Goal: Task Accomplishment & Management: Manage account settings

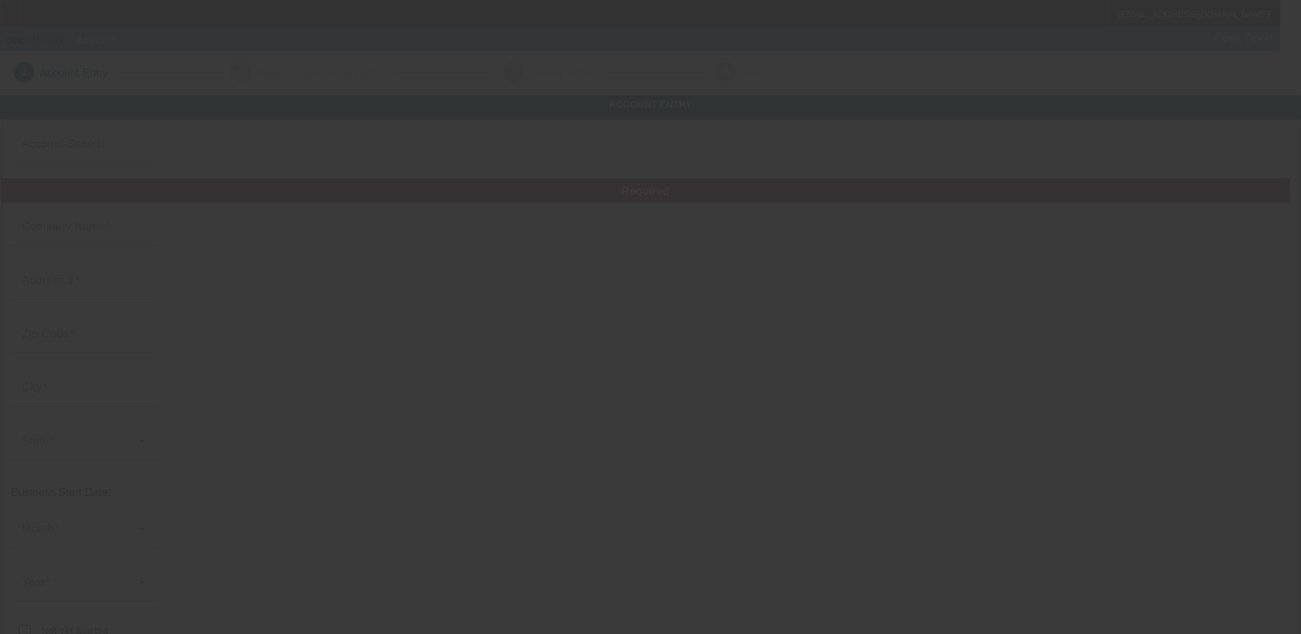
type input "[PERSON_NAME]"
type input "90710"
type input "[GEOGRAPHIC_DATA]"
type input "[PHONE_NUMBER]"
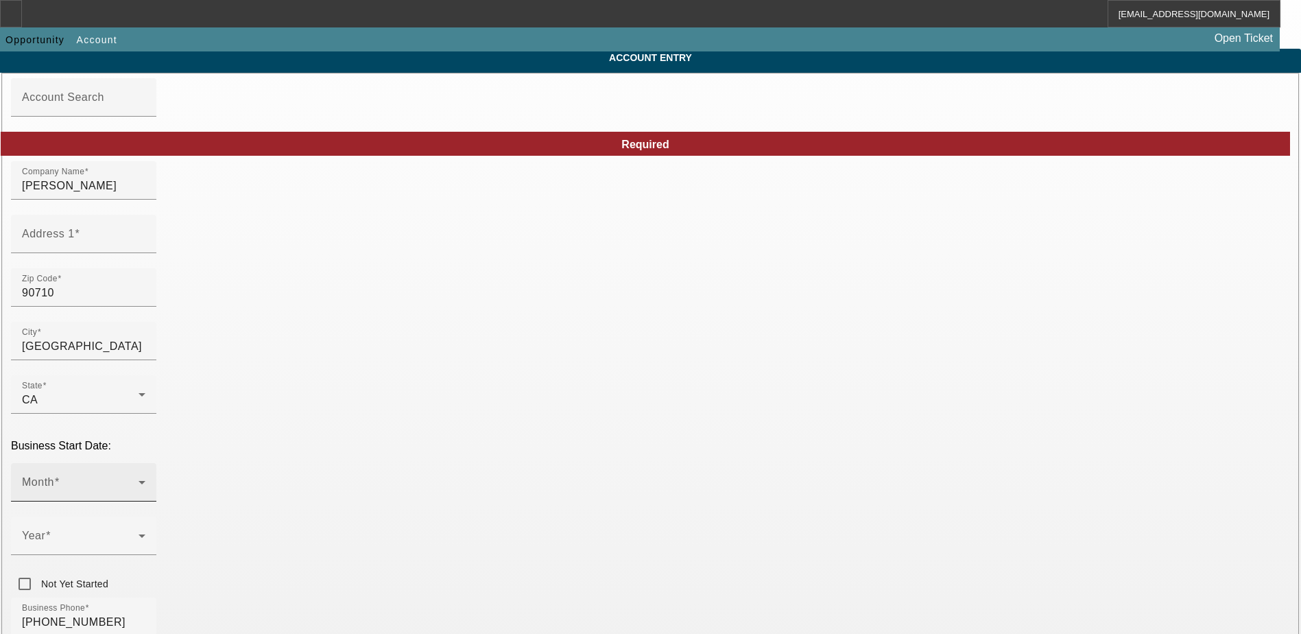
scroll to position [206, 0]
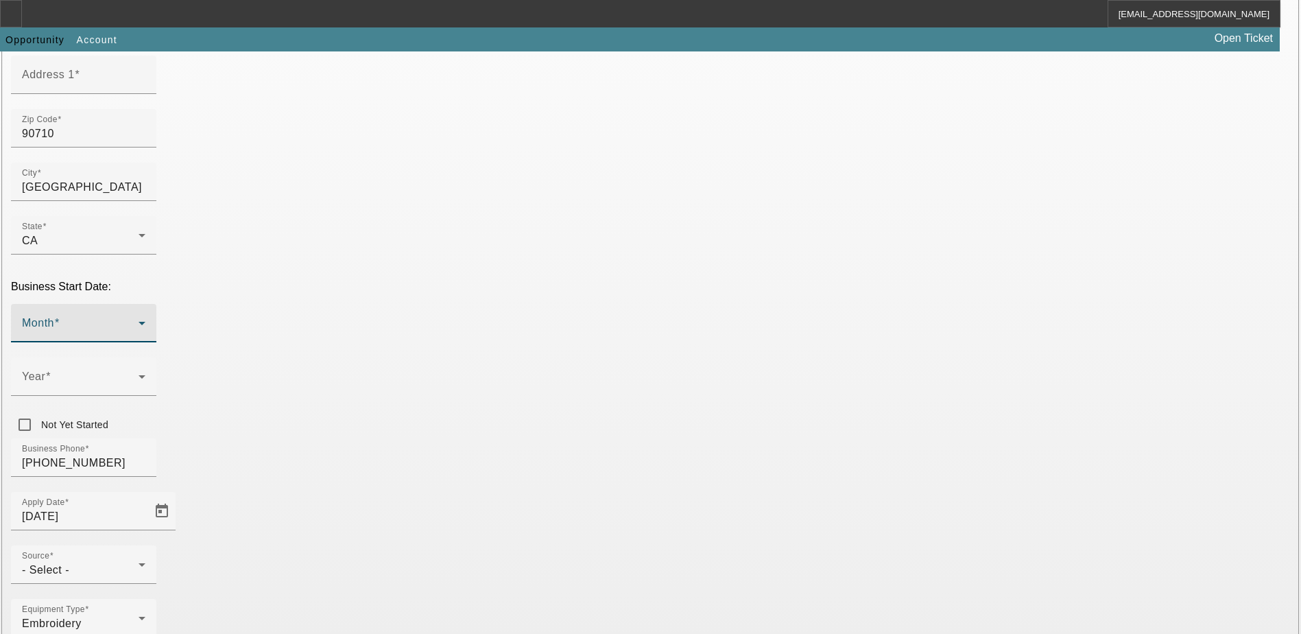
click at [139, 320] on span at bounding box center [80, 328] width 117 height 16
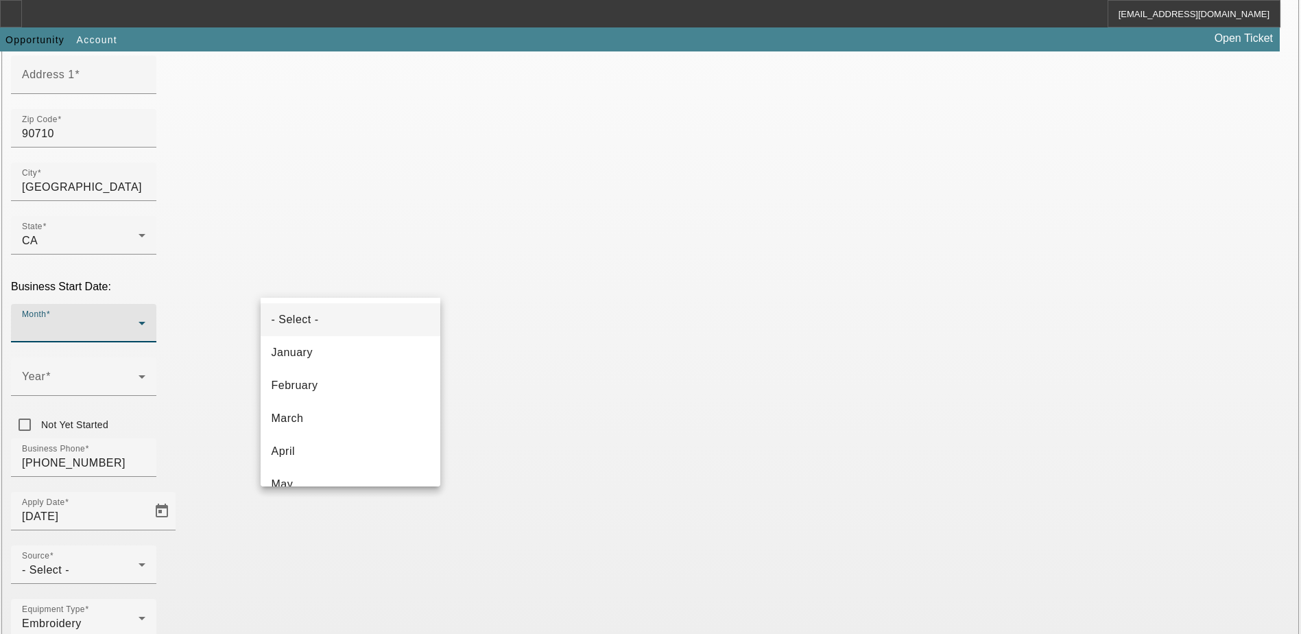
click at [581, 343] on div at bounding box center [650, 317] width 1301 height 634
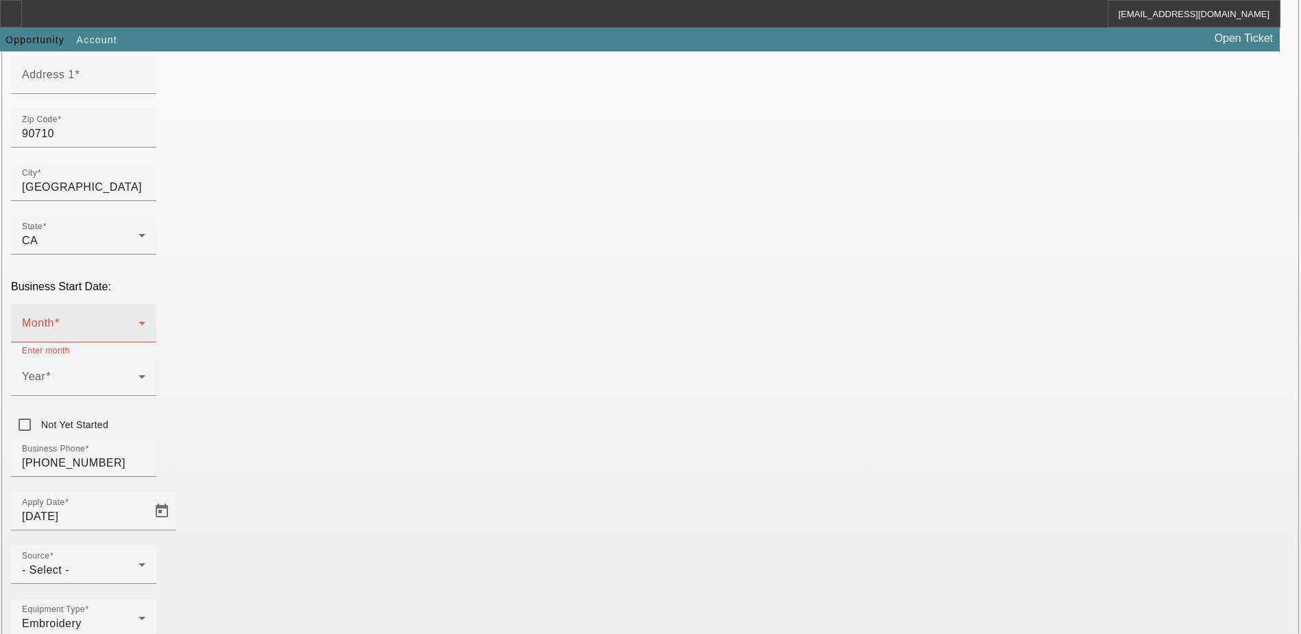
click at [139, 320] on span at bounding box center [80, 328] width 117 height 16
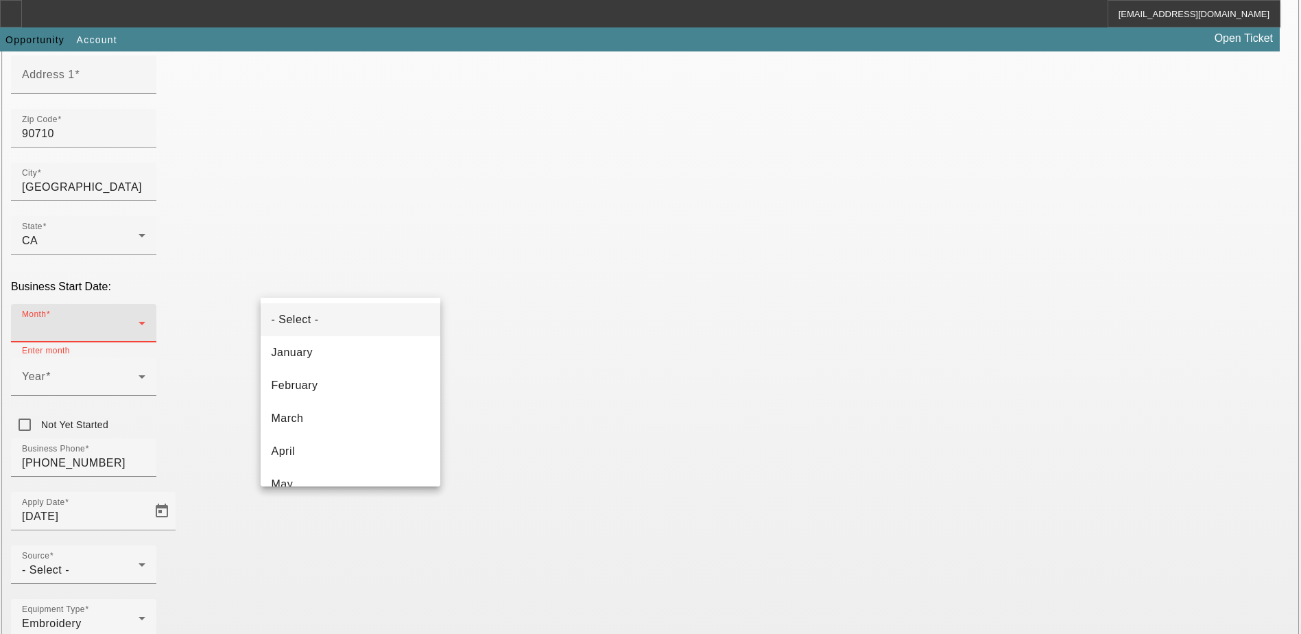
click at [547, 327] on div at bounding box center [650, 317] width 1301 height 634
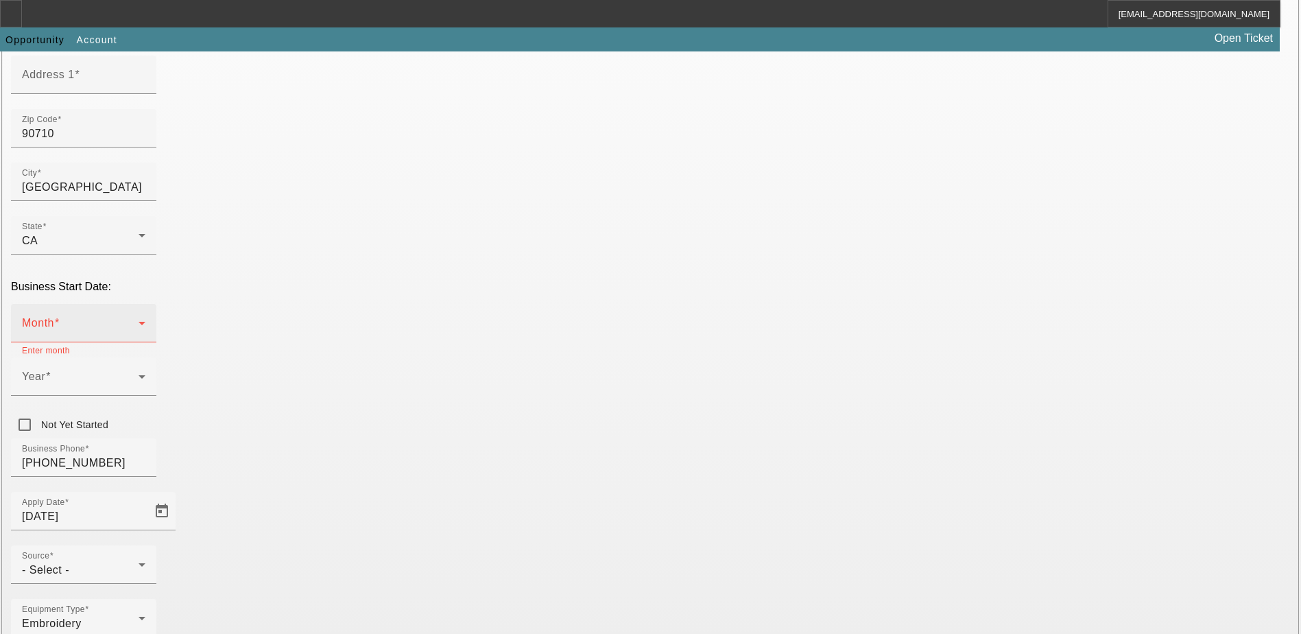
click at [150, 315] on icon at bounding box center [142, 323] width 16 height 16
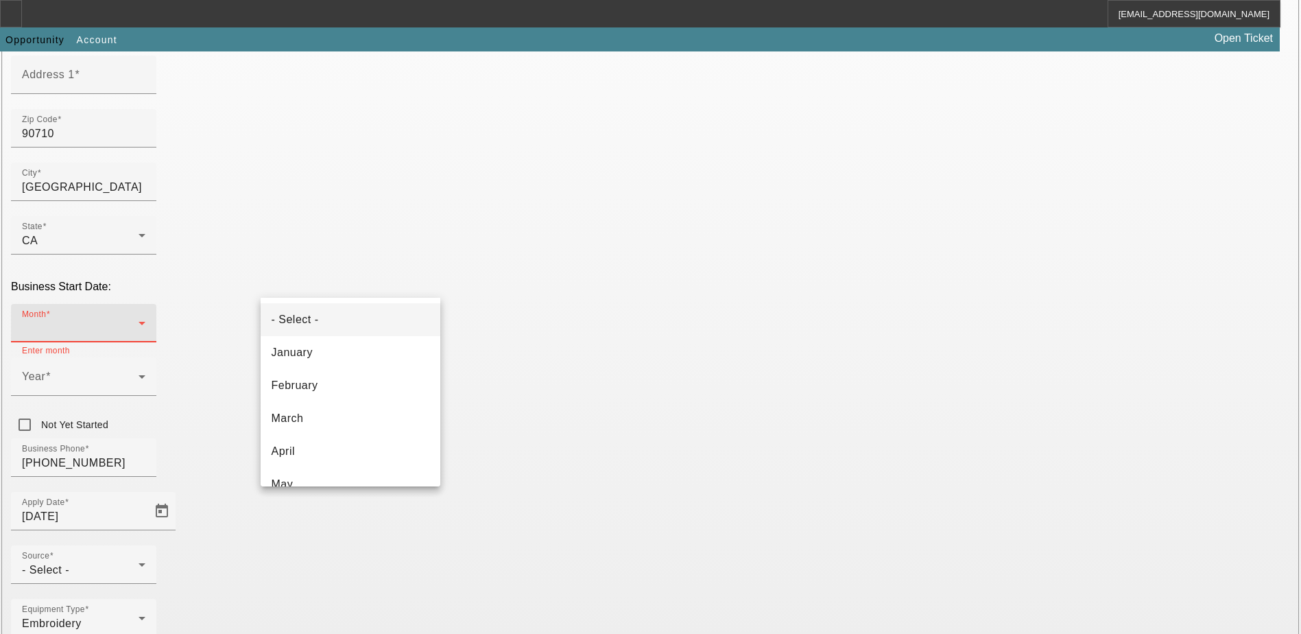
click at [590, 333] on div at bounding box center [650, 317] width 1301 height 634
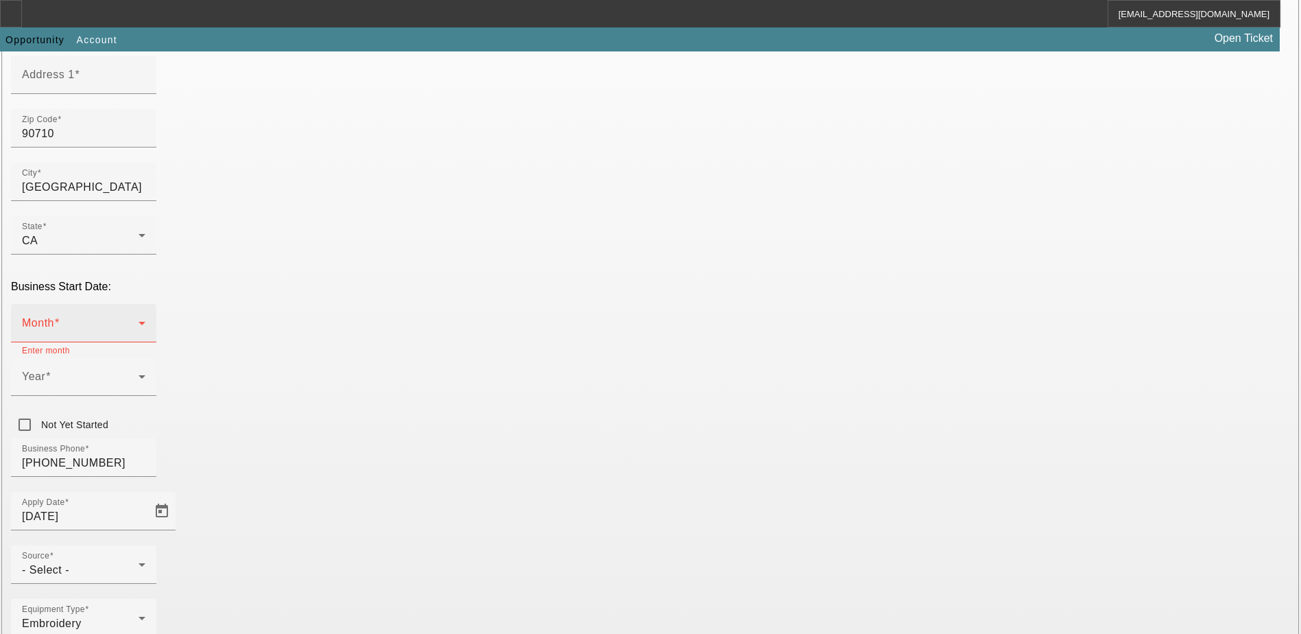
click at [150, 315] on icon at bounding box center [142, 323] width 16 height 16
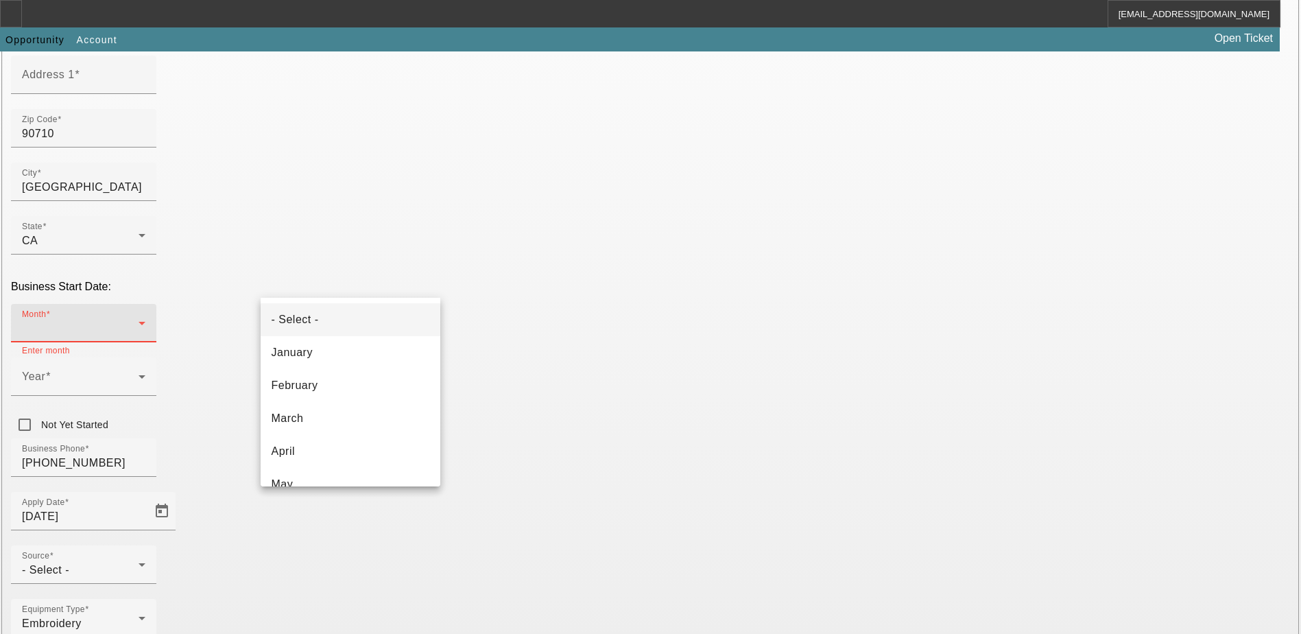
click at [512, 283] on div at bounding box center [650, 317] width 1301 height 634
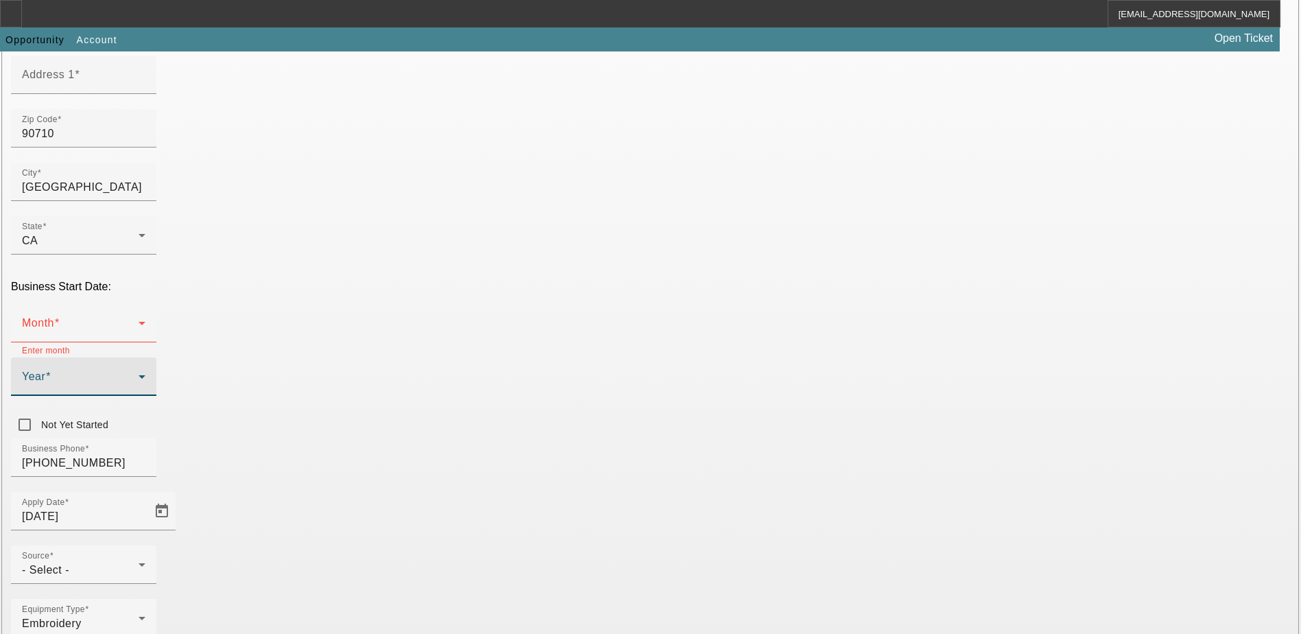
click at [150, 368] on icon at bounding box center [142, 376] width 16 height 16
click at [411, 271] on div at bounding box center [650, 317] width 1301 height 634
click at [145, 304] on div "Month" at bounding box center [83, 323] width 123 height 38
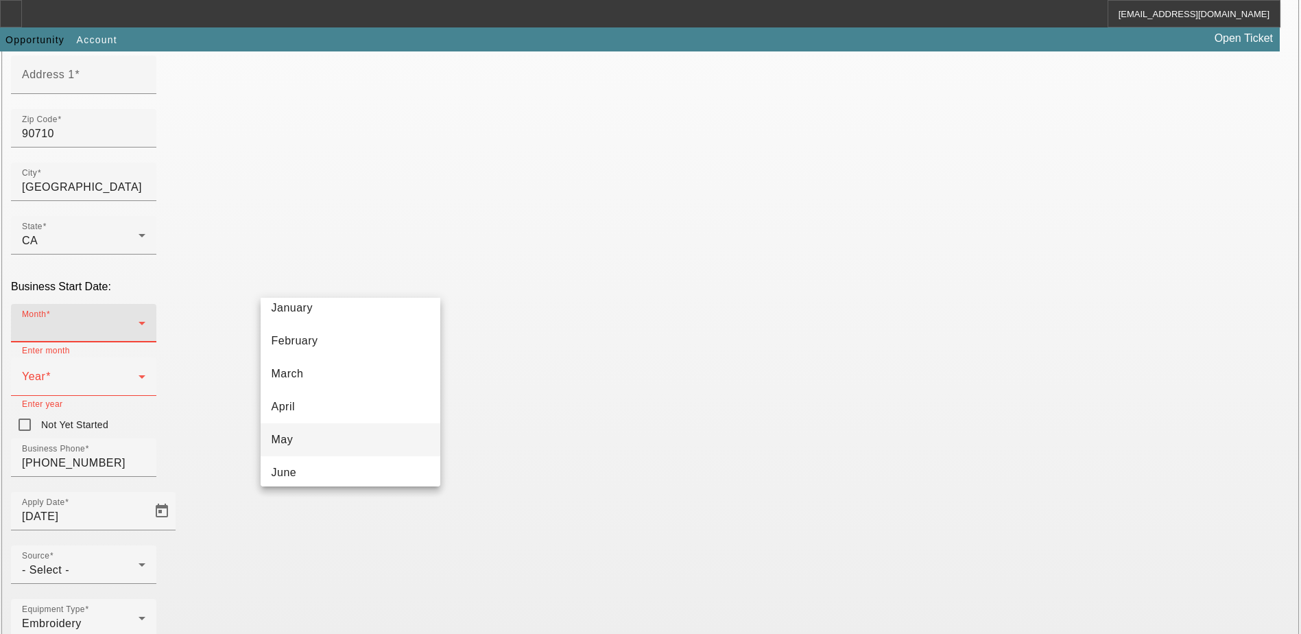
scroll to position [69, 0]
drag, startPoint x: 359, startPoint y: 410, endPoint x: 363, endPoint y: 403, distance: 8.0
click at [359, 409] on mat-option "May" at bounding box center [351, 415] width 180 height 33
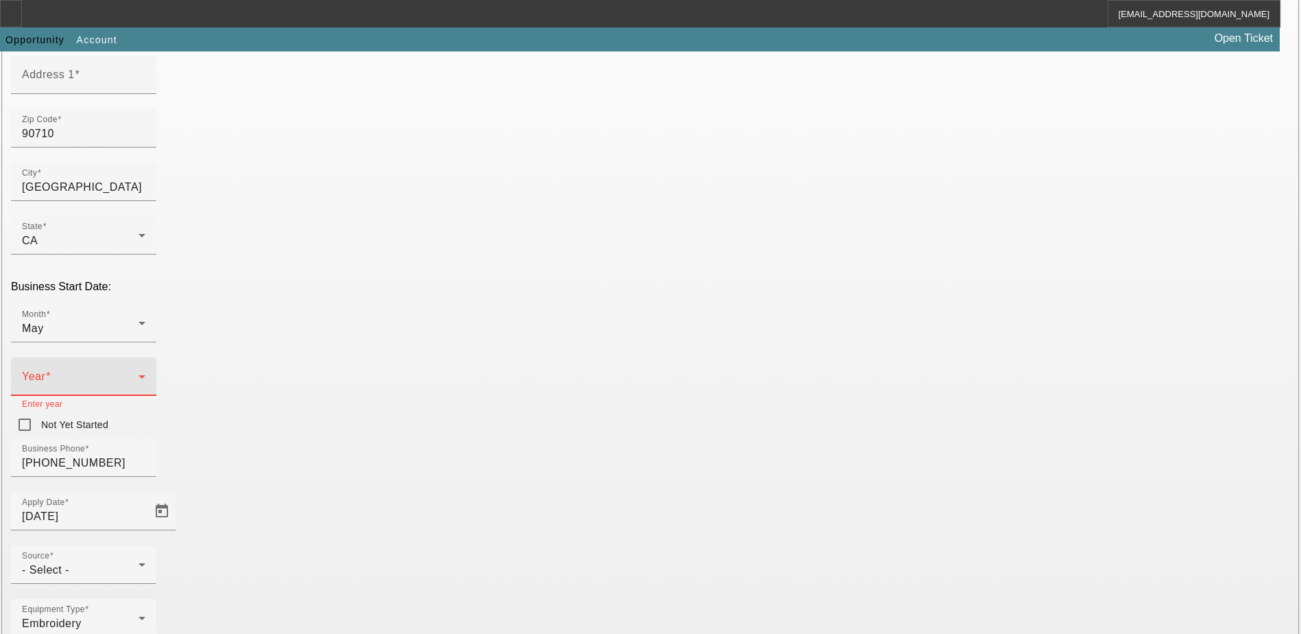
click at [150, 368] on icon at bounding box center [142, 376] width 16 height 16
click at [536, 241] on div at bounding box center [650, 317] width 1301 height 634
click at [139, 374] on span at bounding box center [80, 382] width 117 height 16
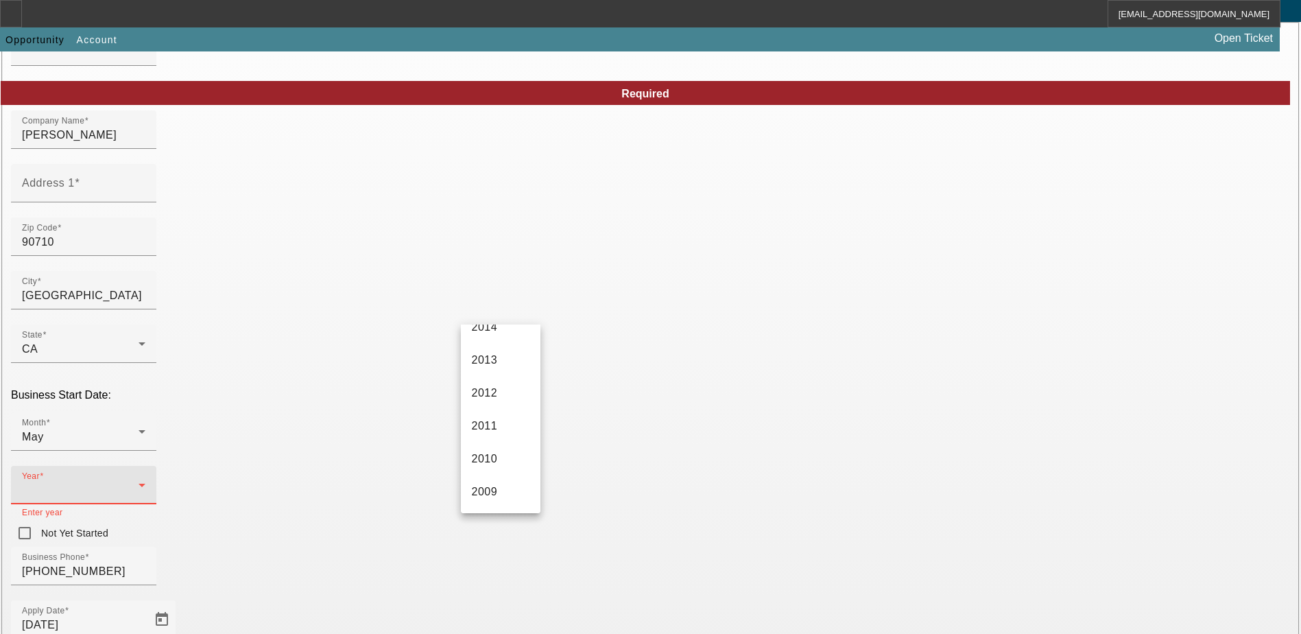
scroll to position [0, 0]
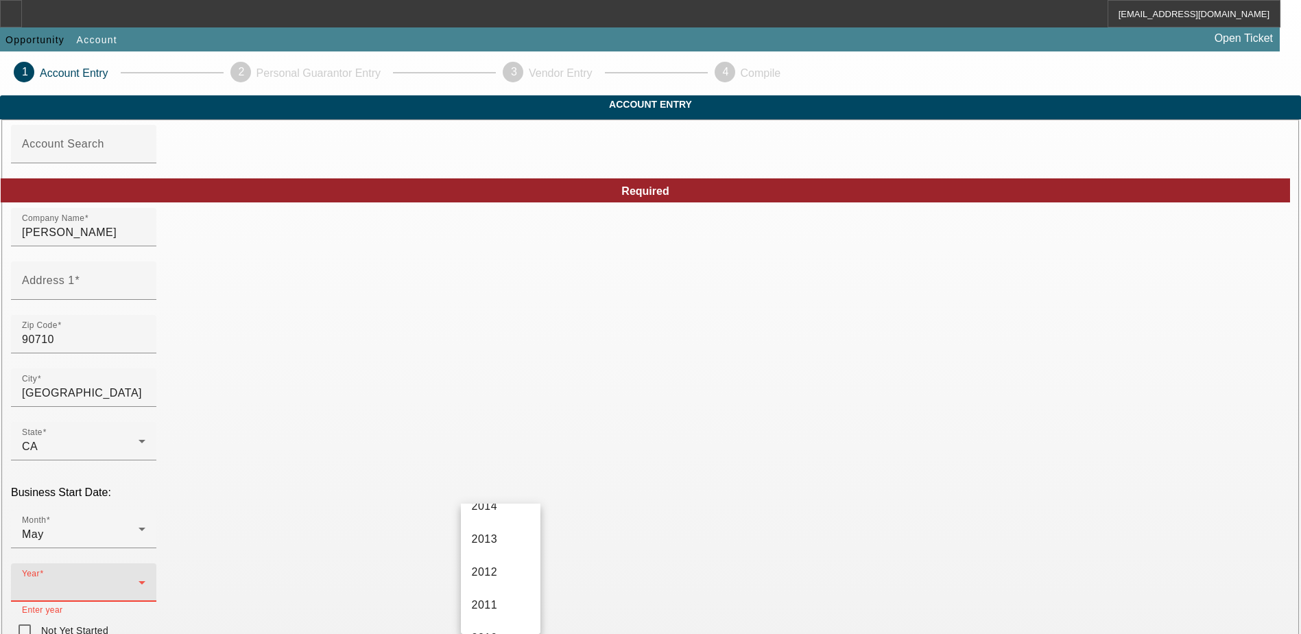
click at [518, 485] on div at bounding box center [650, 317] width 1301 height 634
click at [150, 574] on icon at bounding box center [142, 582] width 16 height 16
click at [495, 349] on span "1985" at bounding box center [485, 341] width 26 height 16
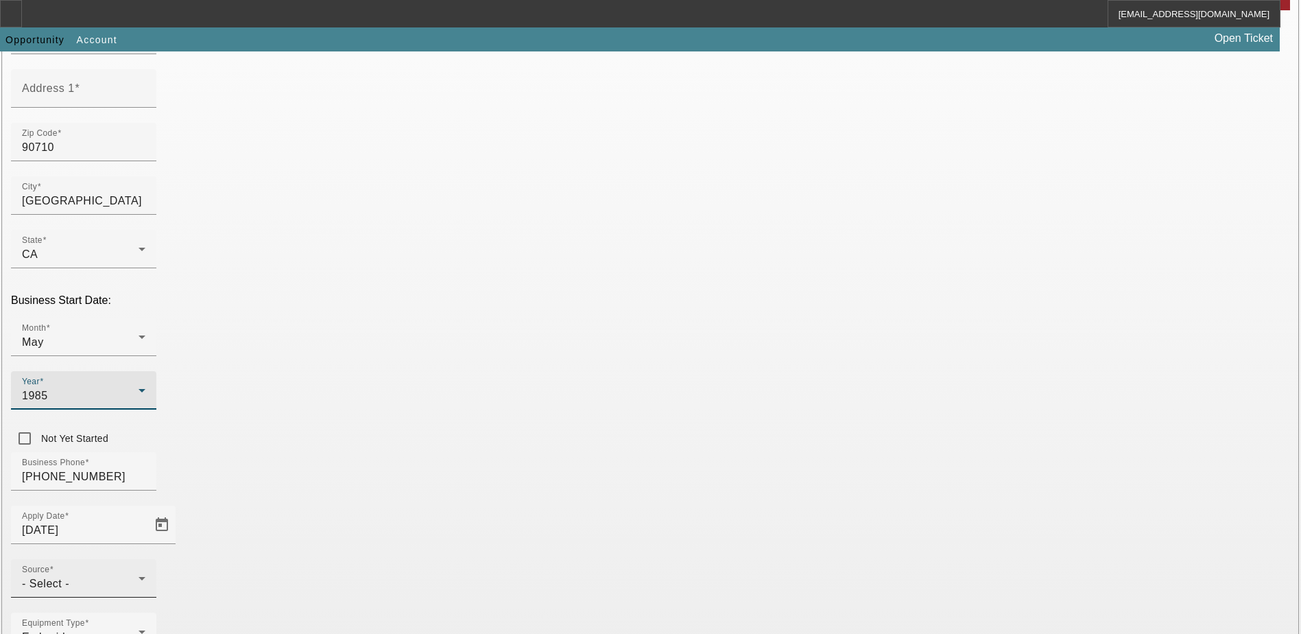
scroll to position [206, 0]
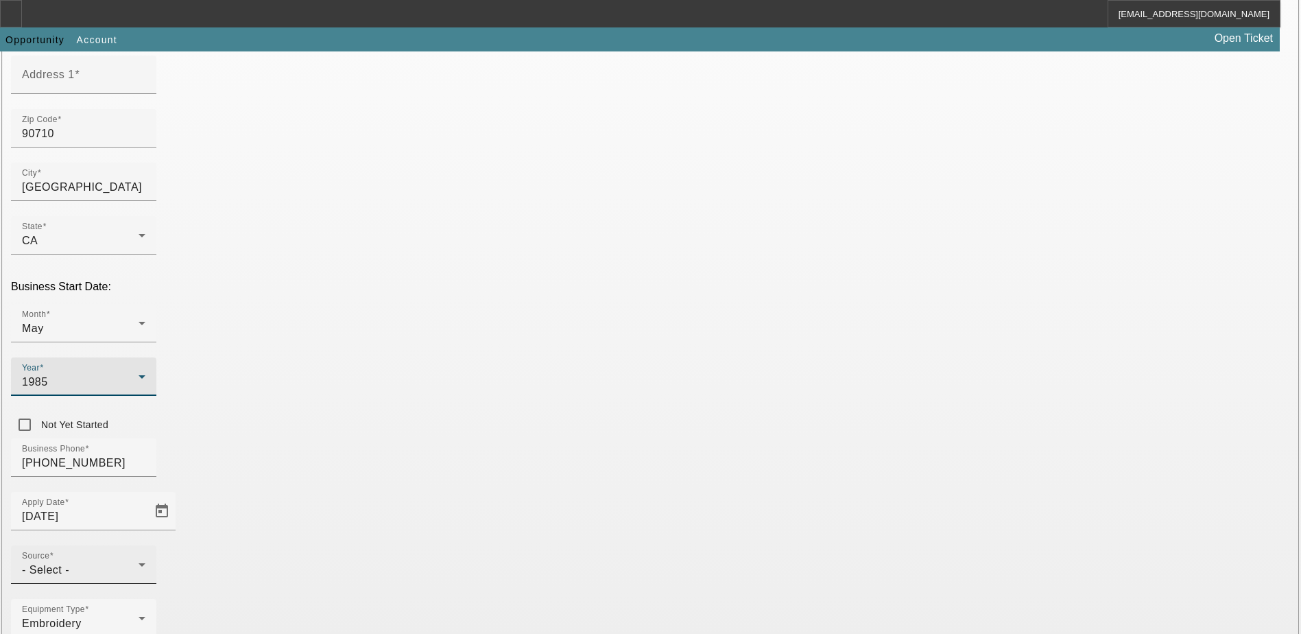
click at [139, 562] on div "- Select -" at bounding box center [80, 570] width 117 height 16
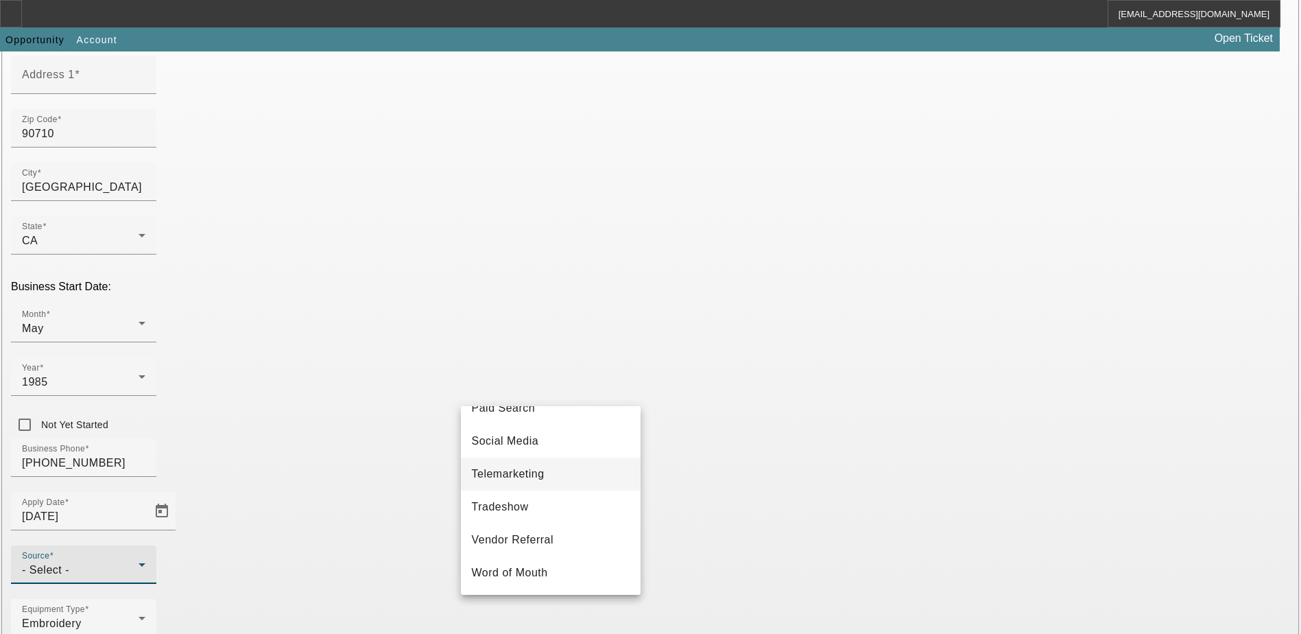
scroll to position [488, 0]
click at [545, 477] on span "Telemarketing" at bounding box center [508, 474] width 73 height 16
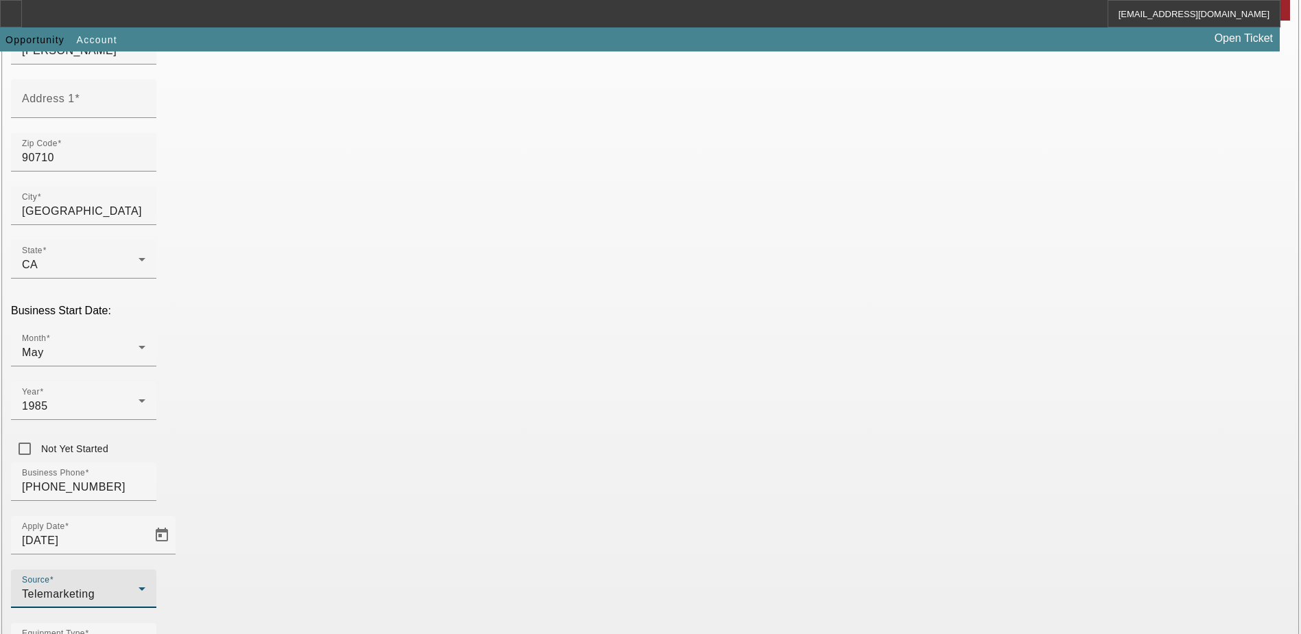
scroll to position [206, 0]
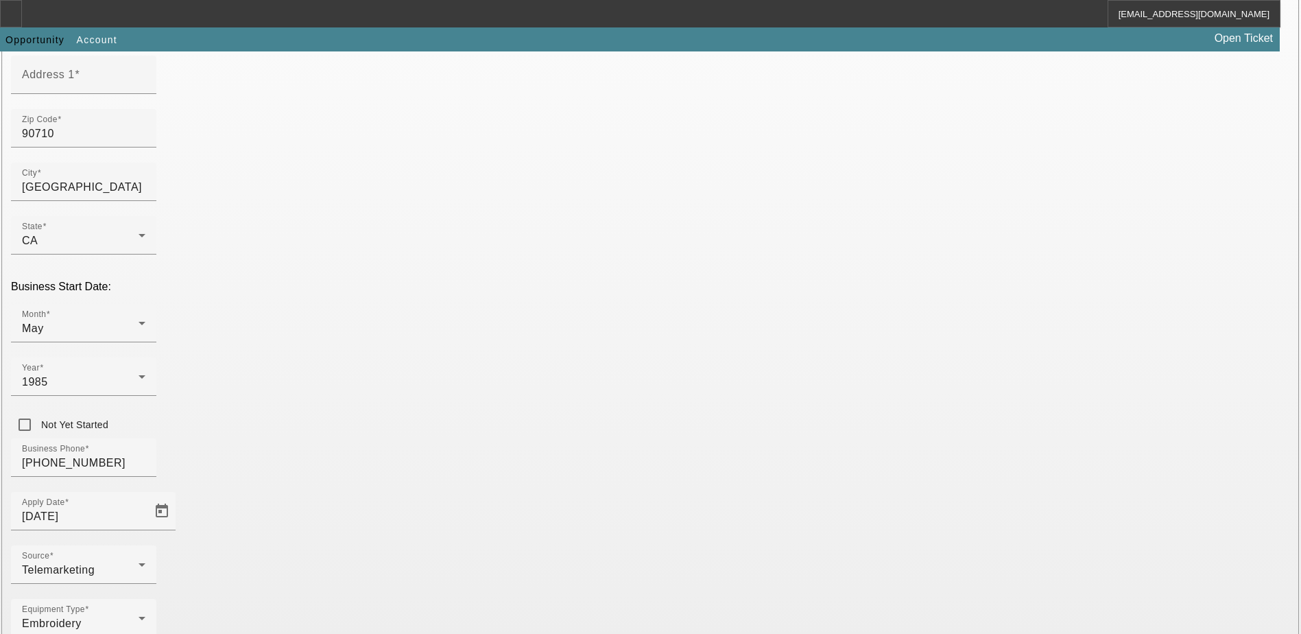
drag, startPoint x: 776, startPoint y: 152, endPoint x: 729, endPoint y: 158, distance: 47.0
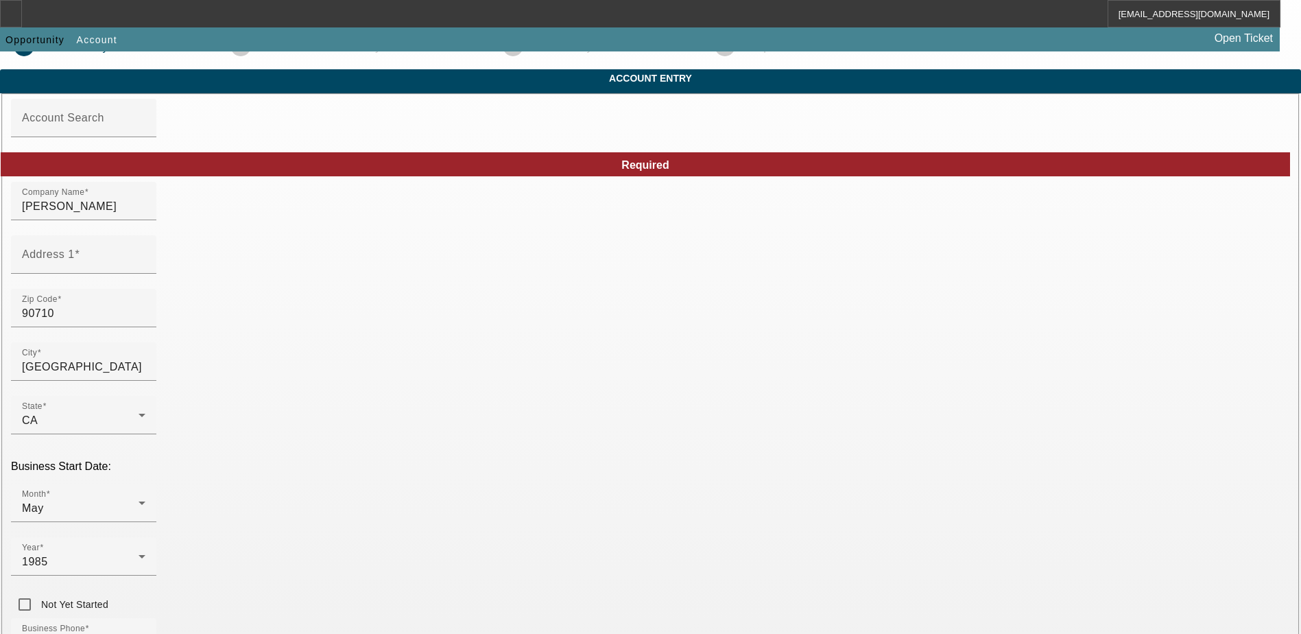
scroll to position [232, 0]
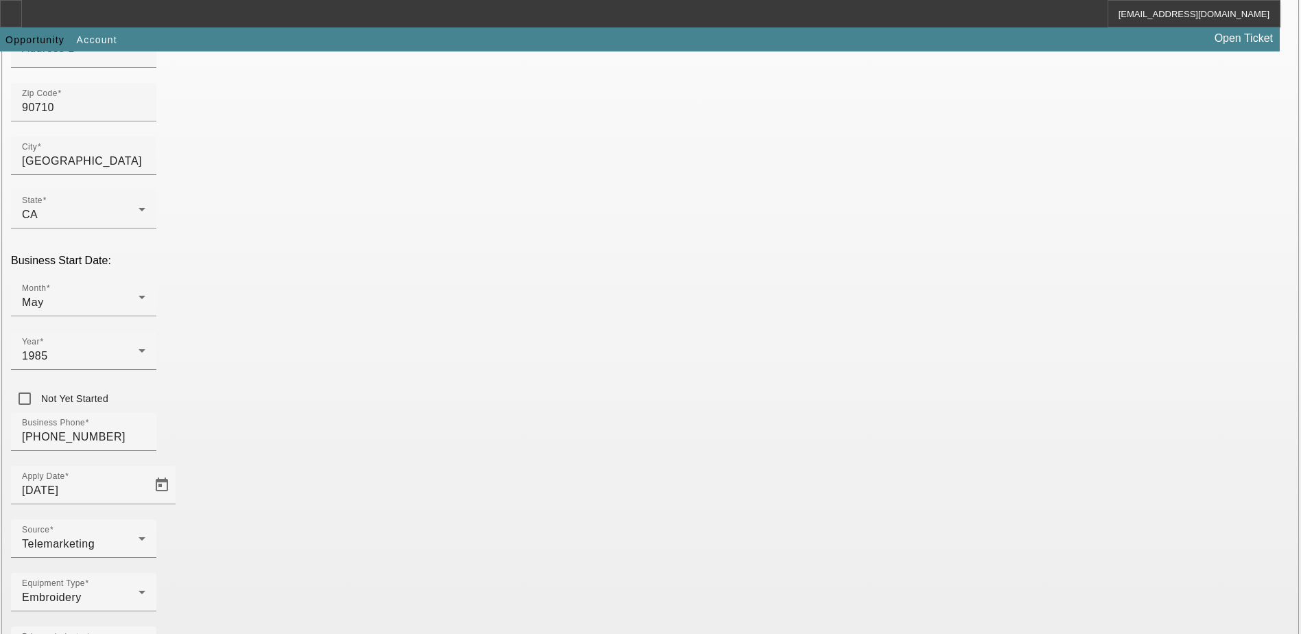
type input "[EMAIL_ADDRESS][DOMAIN_NAME]"
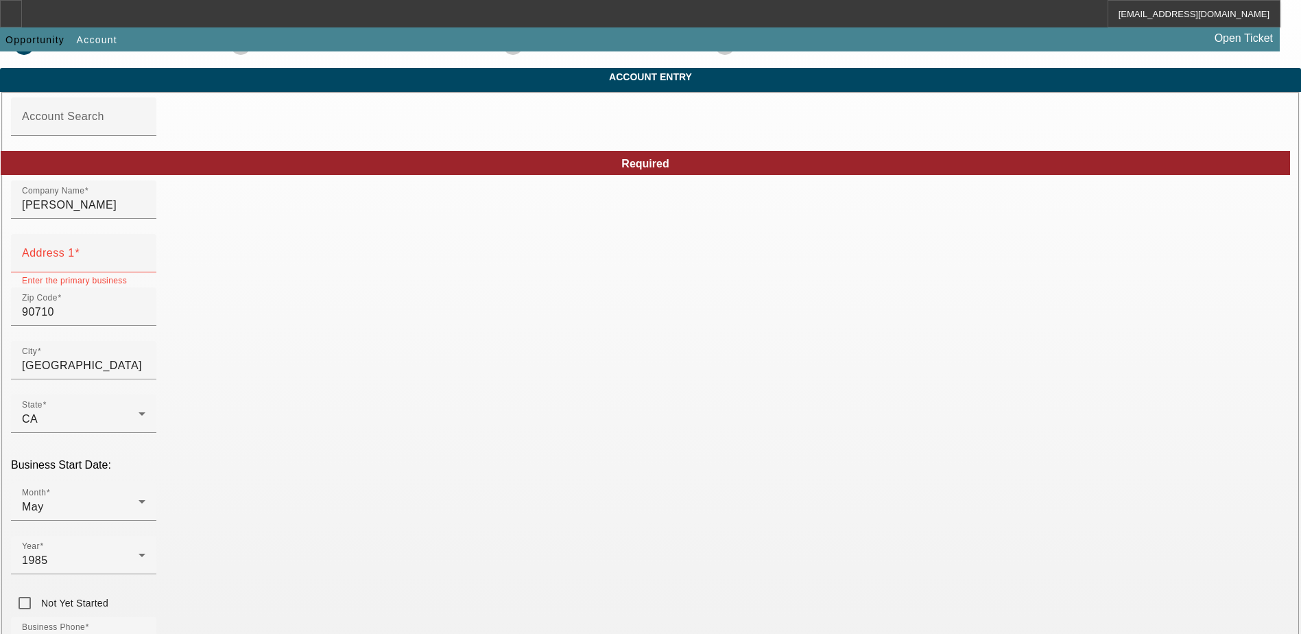
scroll to position [26, 0]
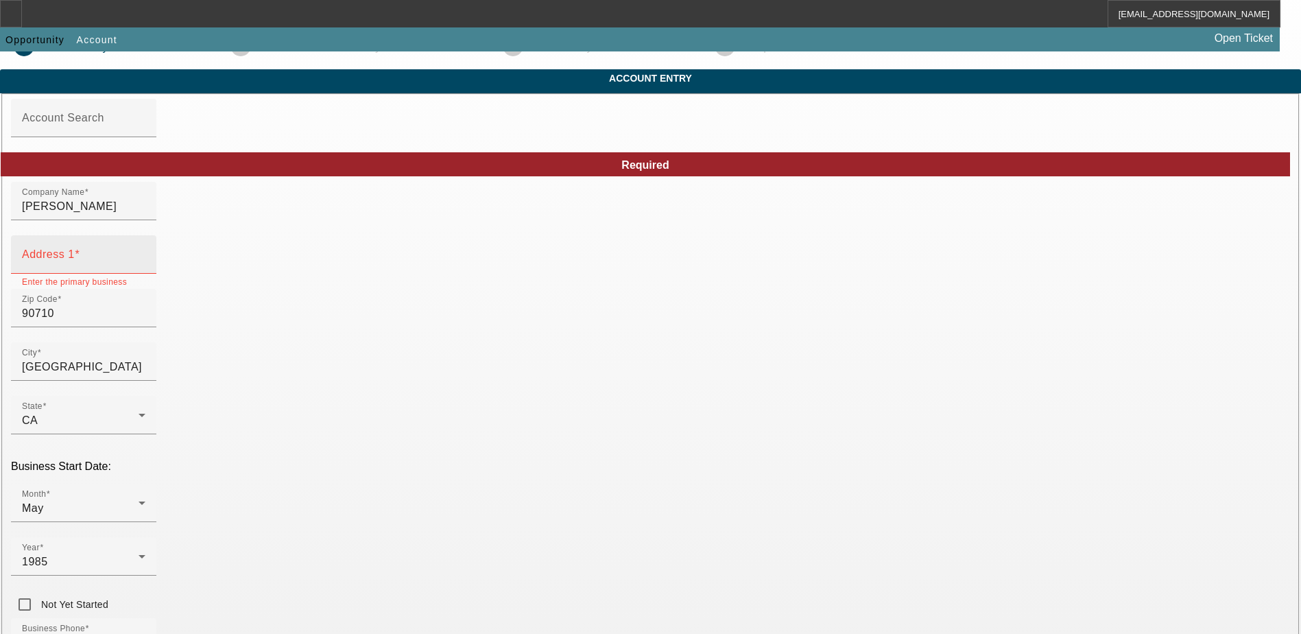
click at [145, 265] on div "Address 1" at bounding box center [83, 254] width 123 height 38
click at [145, 274] on div "Address 1" at bounding box center [83, 254] width 123 height 38
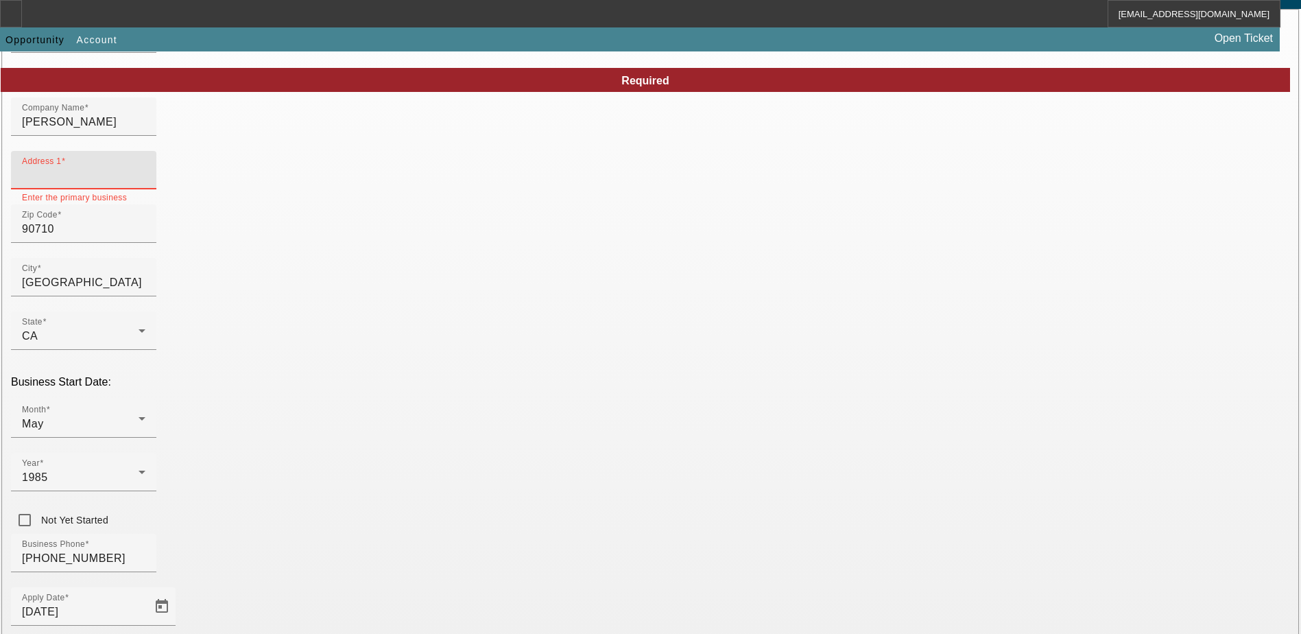
scroll to position [0, 0]
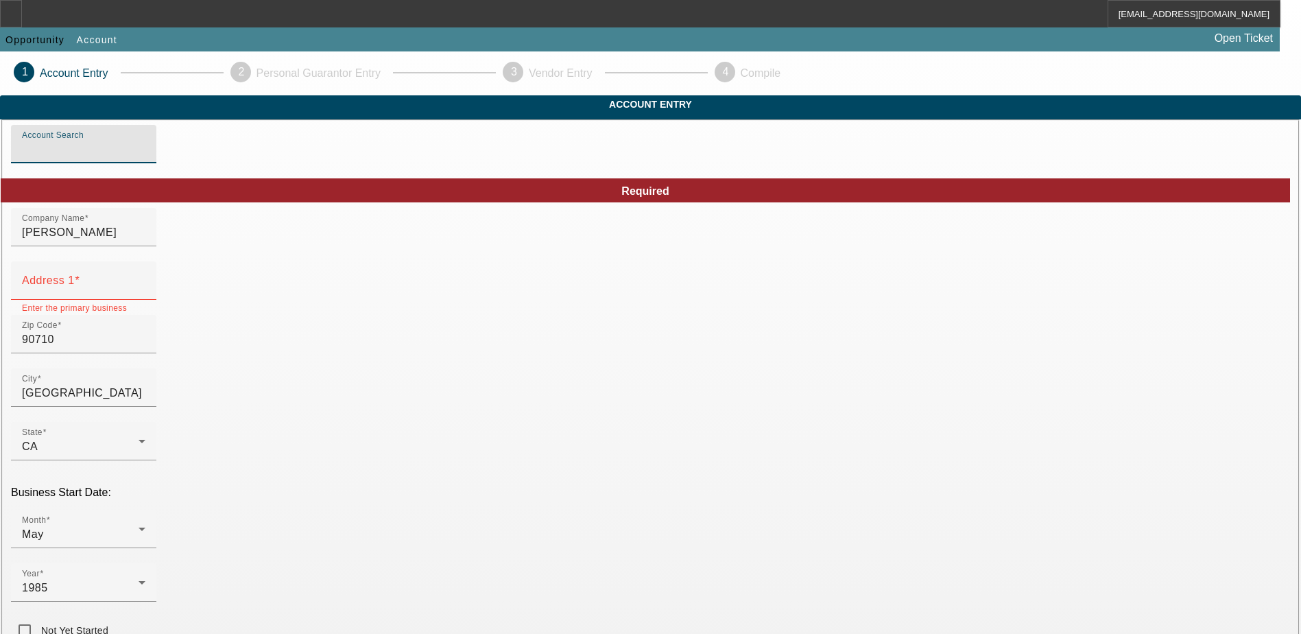
click at [145, 158] on input "Account Search" at bounding box center [83, 149] width 123 height 16
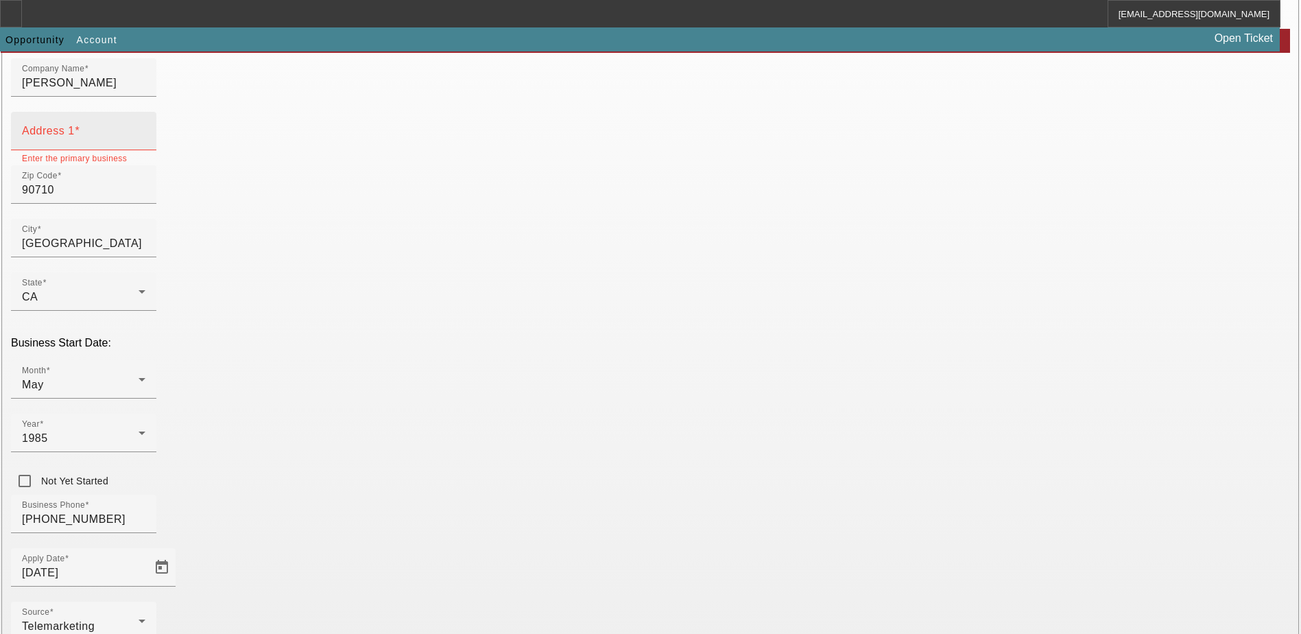
scroll to position [26, 0]
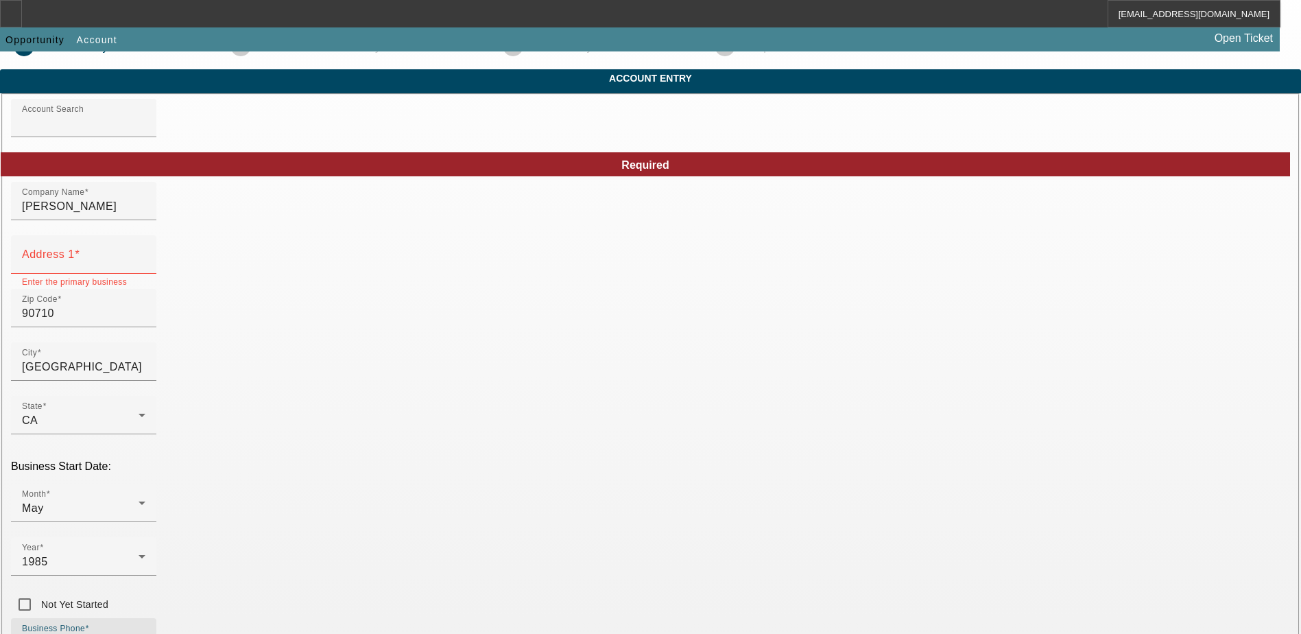
drag, startPoint x: 352, startPoint y: 518, endPoint x: 265, endPoint y: 518, distance: 87.8
click at [156, 618] on div "Business Phone [PHONE_NUMBER]" at bounding box center [83, 637] width 145 height 38
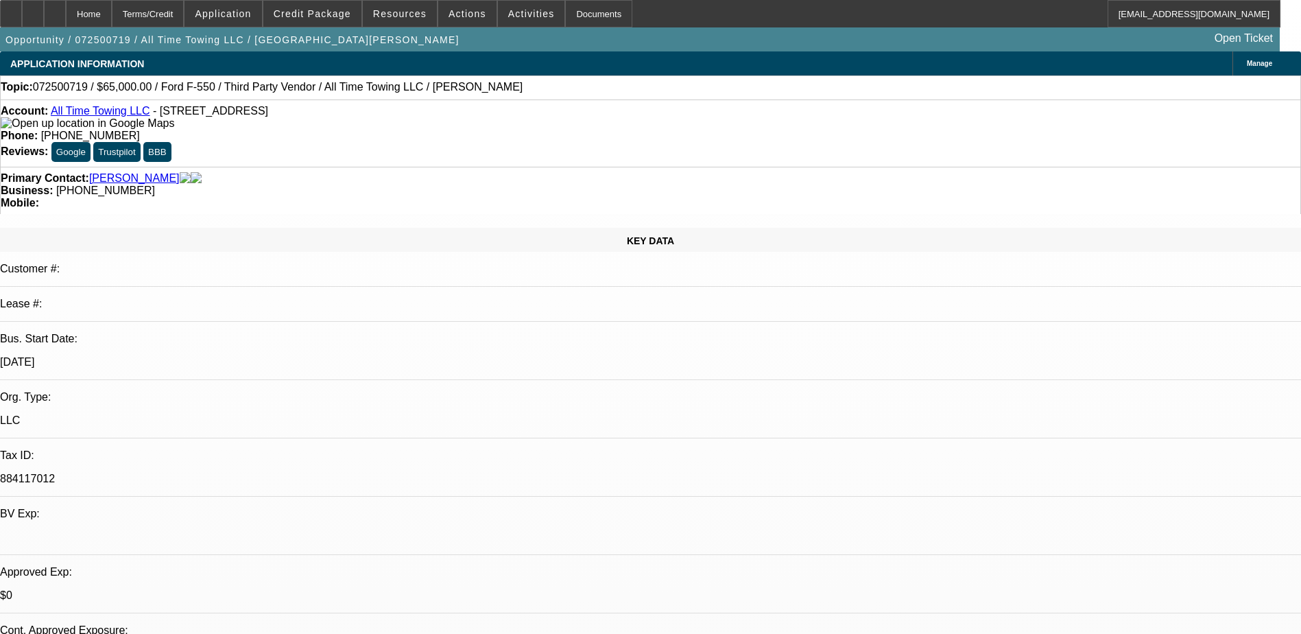
select select "0"
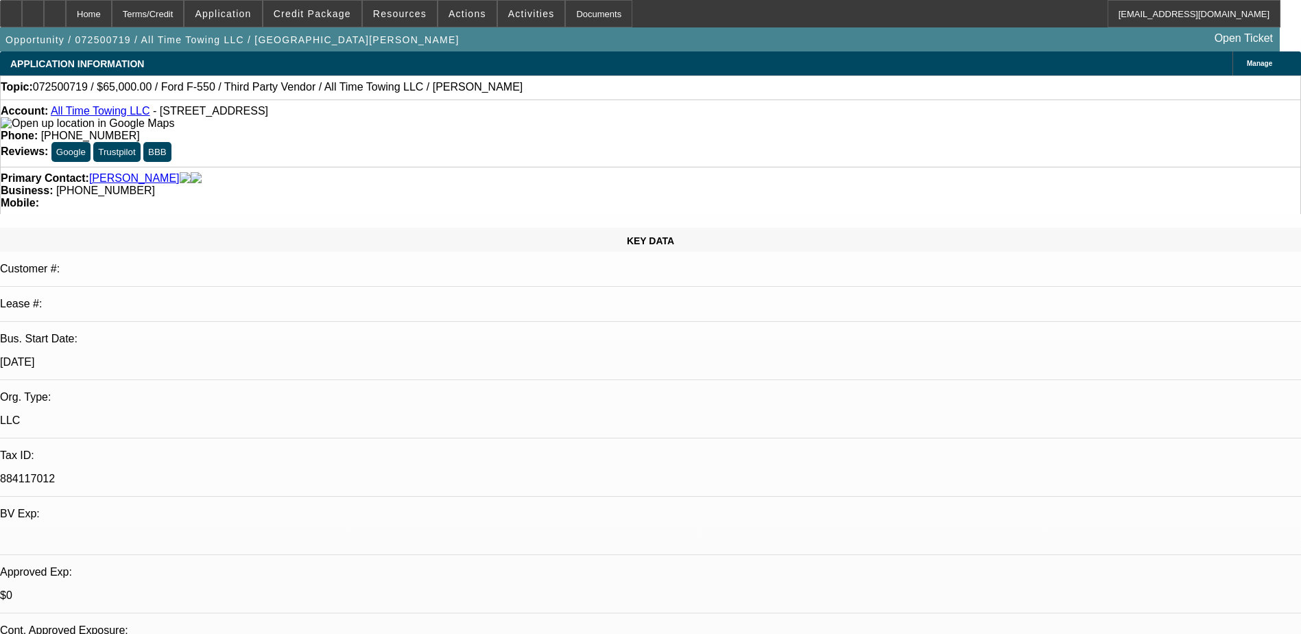
select select "0"
select select "1"
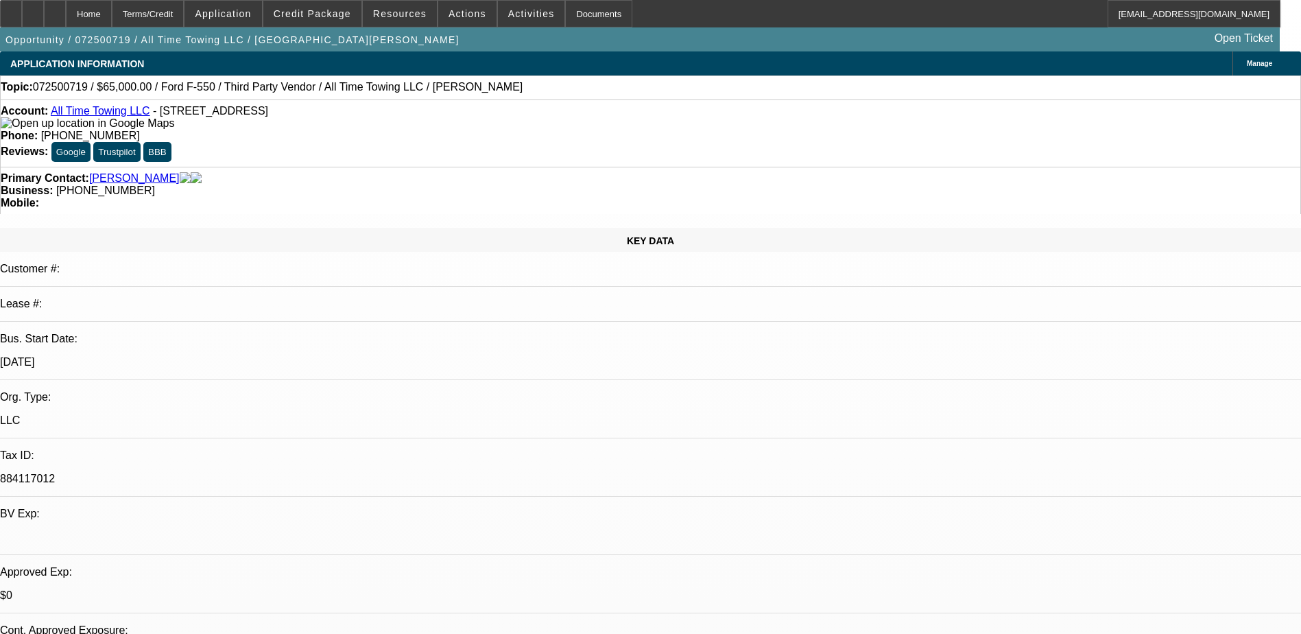
select select "3"
select select "6"
select select "1"
select select "3"
select select "6"
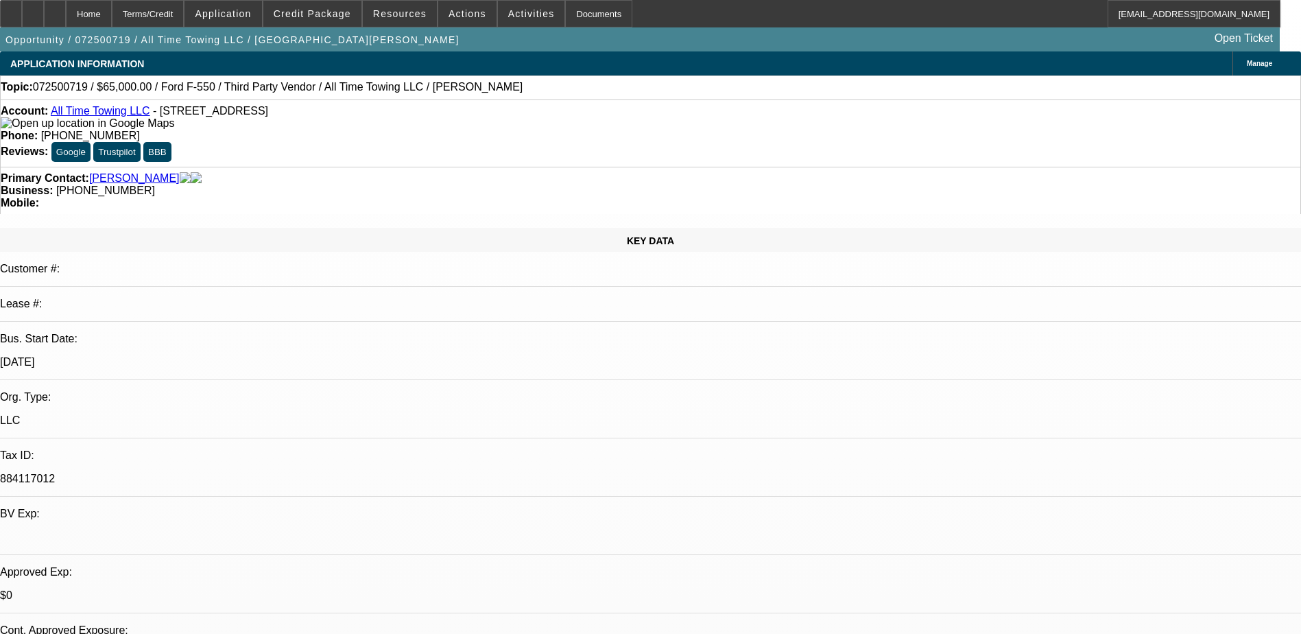
select select "1"
select select "3"
select select "6"
